Goal: Task Accomplishment & Management: Use online tool/utility

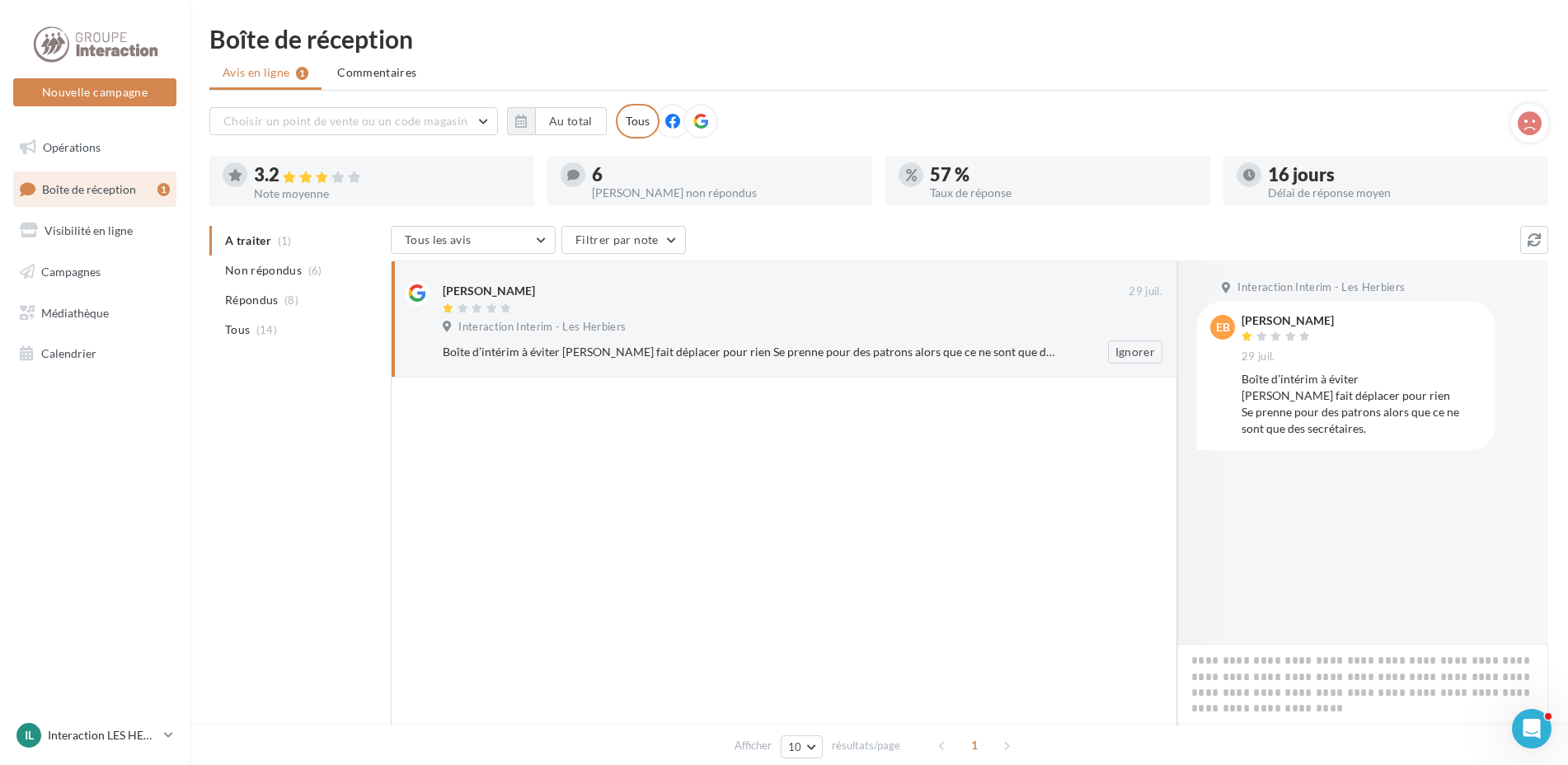
click at [475, 289] on div "[PERSON_NAME]" at bounding box center [489, 291] width 93 height 17
